Goal: Task Accomplishment & Management: Manage account settings

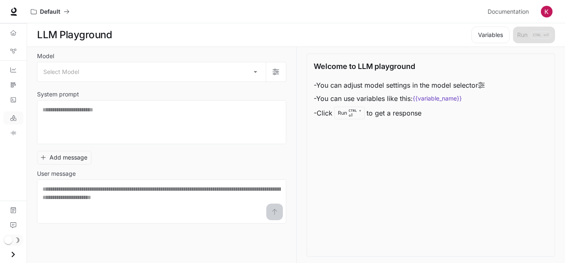
click at [544, 11] on img "button" at bounding box center [547, 12] width 12 height 12
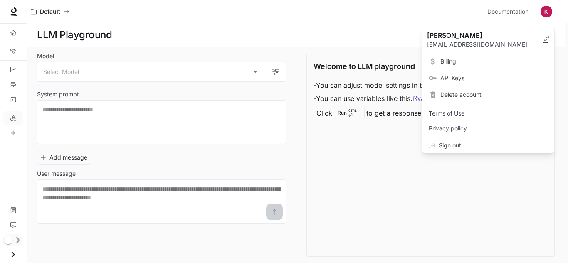
click at [531, 45] on p "[EMAIL_ADDRESS][DOMAIN_NAME]" at bounding box center [485, 44] width 116 height 8
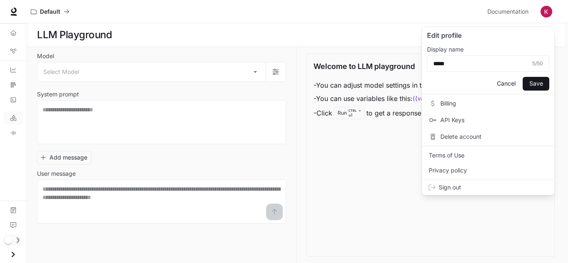
click at [476, 134] on span "Delete account" at bounding box center [493, 137] width 107 height 8
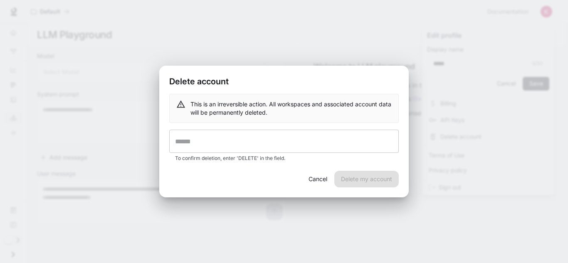
click at [357, 143] on input "text" at bounding box center [284, 141] width 230 height 23
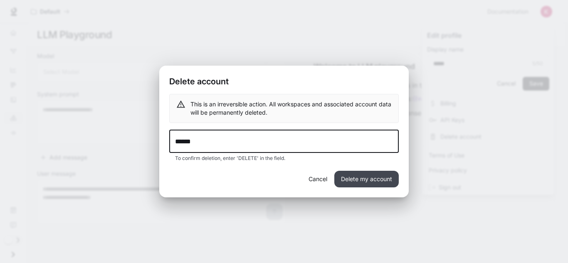
type input "******"
click at [388, 174] on button "Delete my account" at bounding box center [366, 179] width 64 height 17
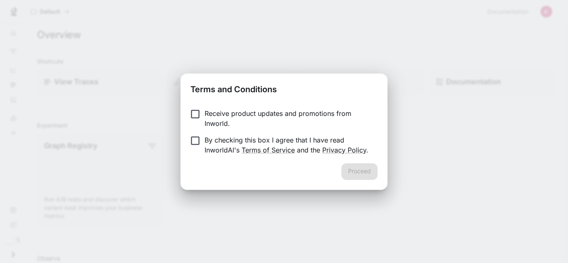
click at [287, 140] on p "By checking this box I agree that I have read InworldAI's Terms of Service and …" at bounding box center [288, 145] width 166 height 20
click at [292, 114] on p "Receive product updates and promotions from Inworld." at bounding box center [288, 119] width 166 height 20
click at [345, 170] on button "Proceed" at bounding box center [359, 171] width 36 height 17
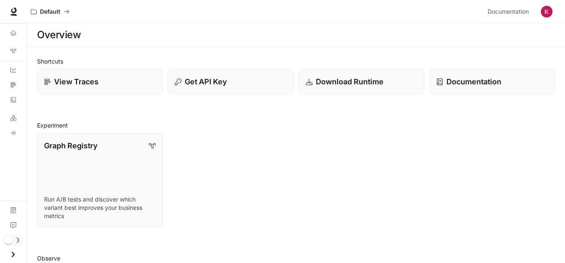
click at [536, 14] on div "Documentation Documentation" at bounding box center [519, 11] width 71 height 17
click at [540, 12] on button "button" at bounding box center [546, 11] width 17 height 17
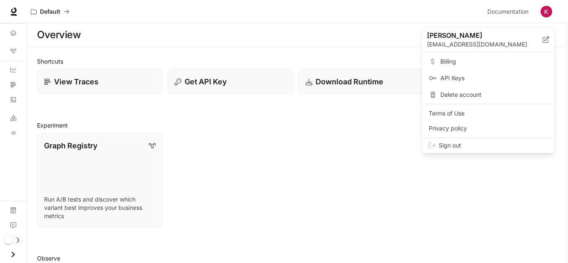
click at [501, 98] on span "Delete account" at bounding box center [493, 95] width 107 height 8
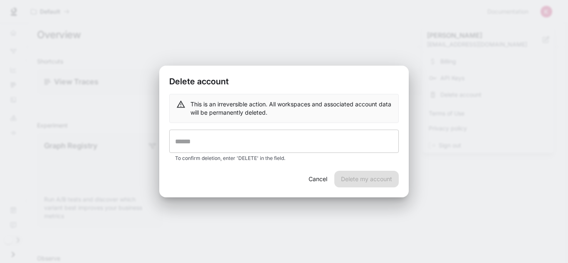
click at [357, 150] on input "text" at bounding box center [284, 141] width 230 height 23
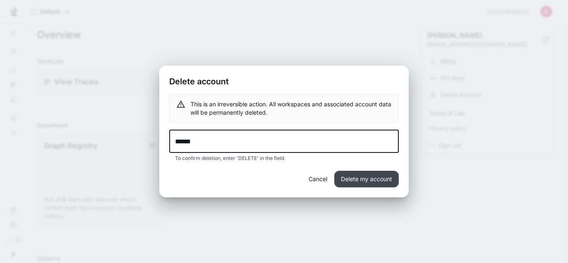
type input "******"
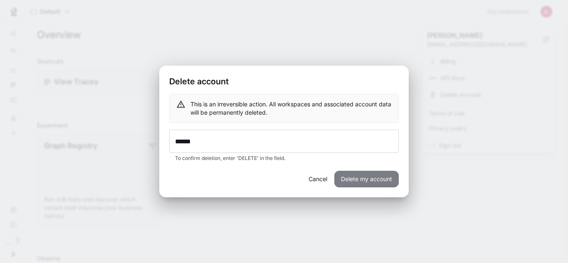
click at [390, 179] on button "Delete my account" at bounding box center [366, 179] width 64 height 17
